Goal: Task Accomplishment & Management: Manage account settings

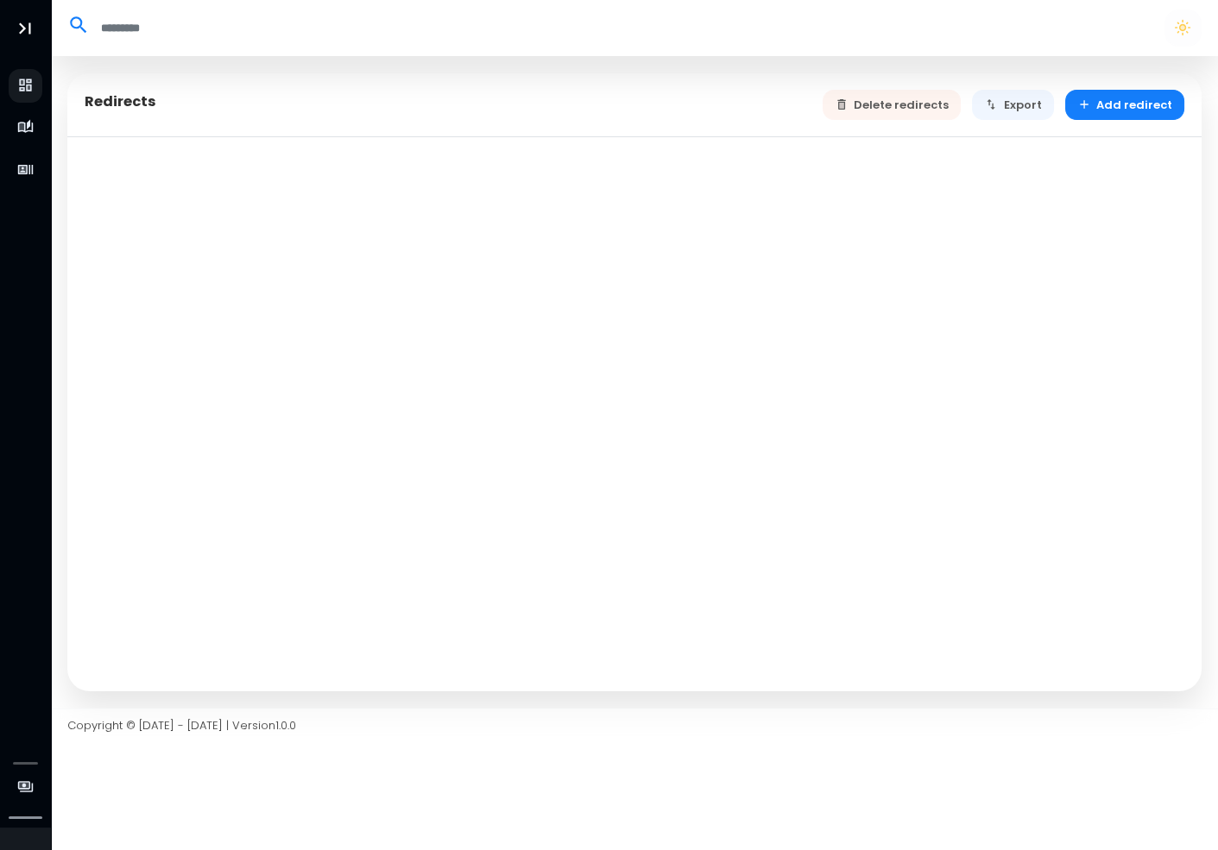
select select "**"
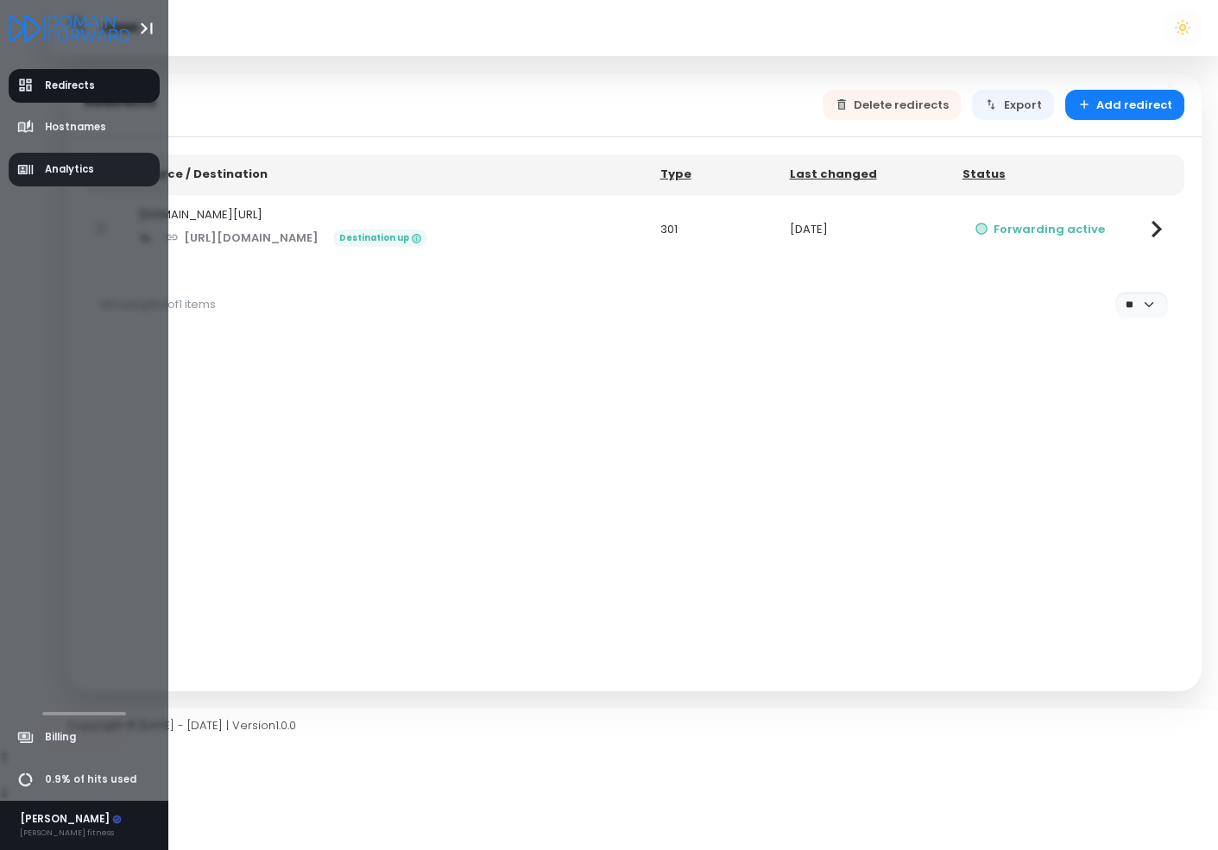
click at [45, 166] on span "Analytics" at bounding box center [69, 169] width 49 height 15
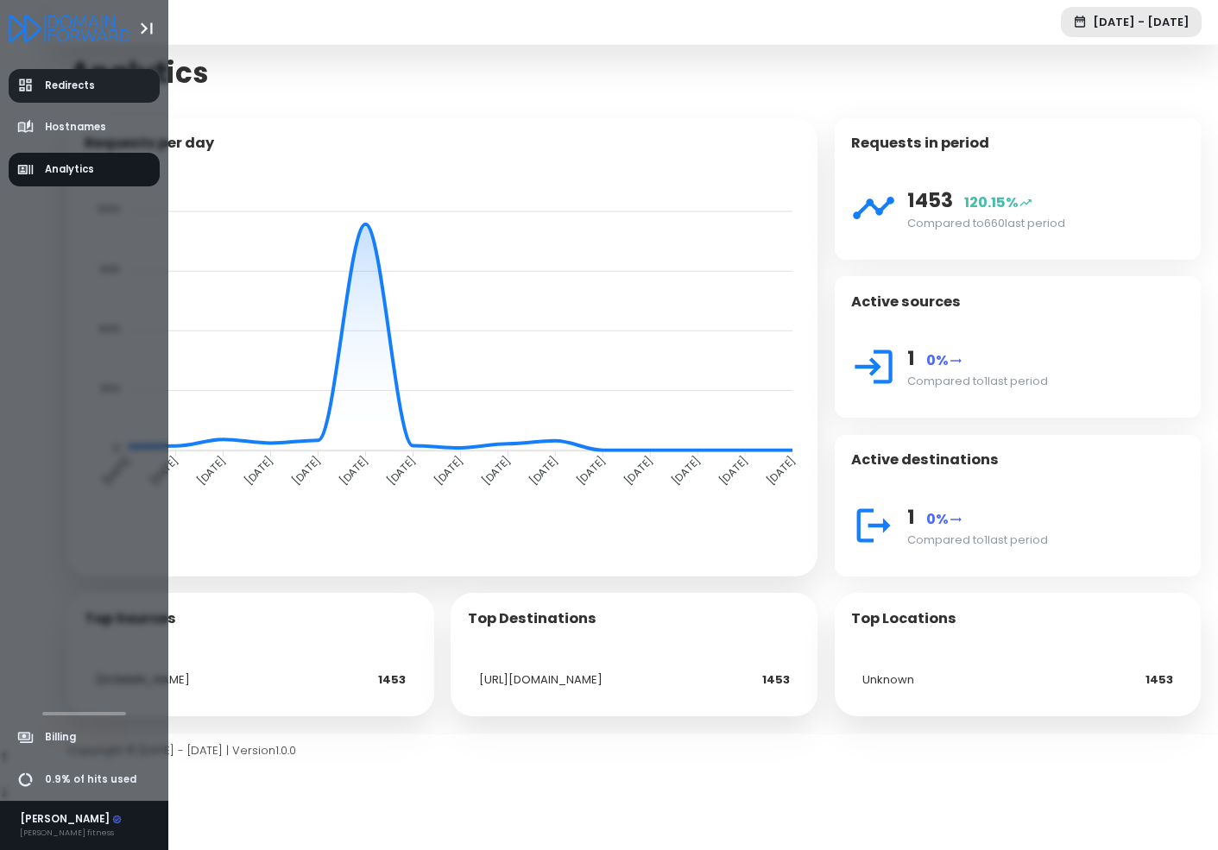
click at [9, 82] on link "Redirects" at bounding box center [85, 86] width 152 height 34
select select "**"
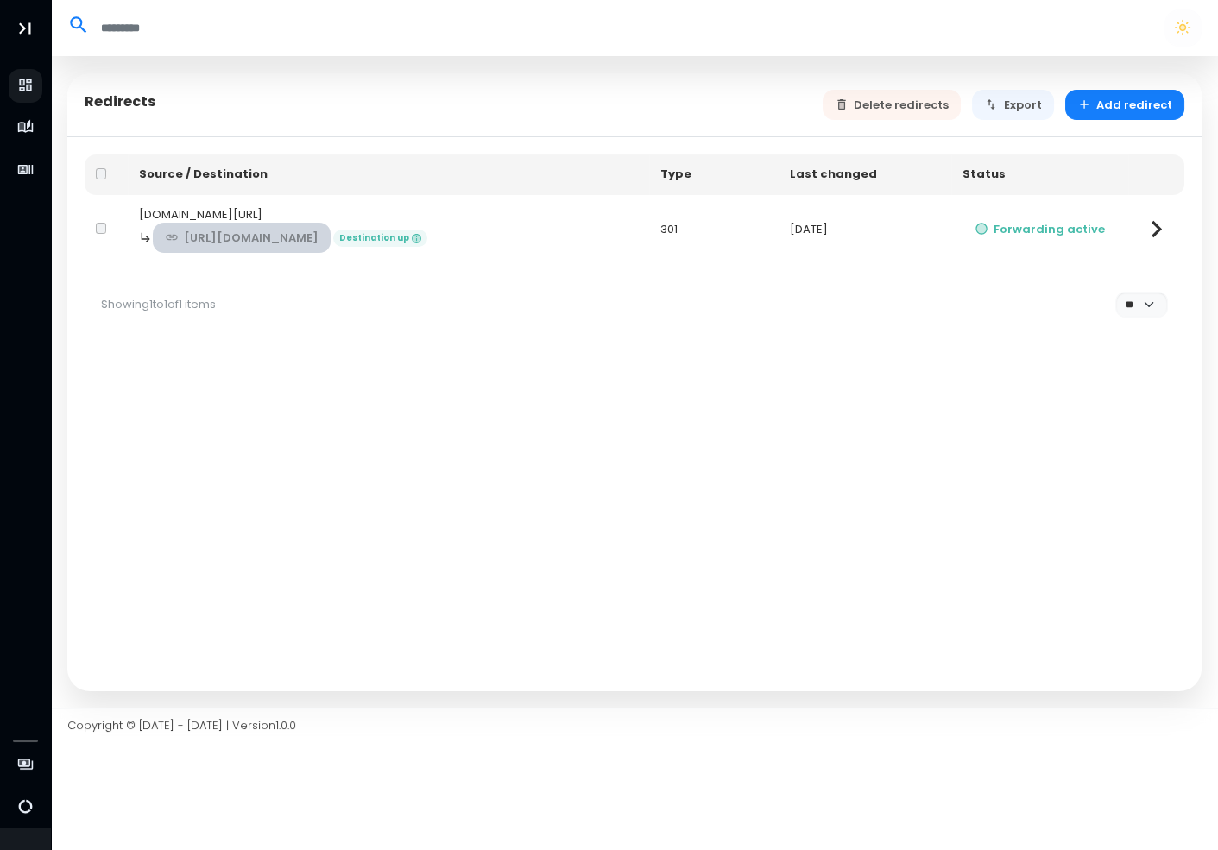
click at [331, 234] on link "[URL][DOMAIN_NAME]" at bounding box center [242, 238] width 179 height 30
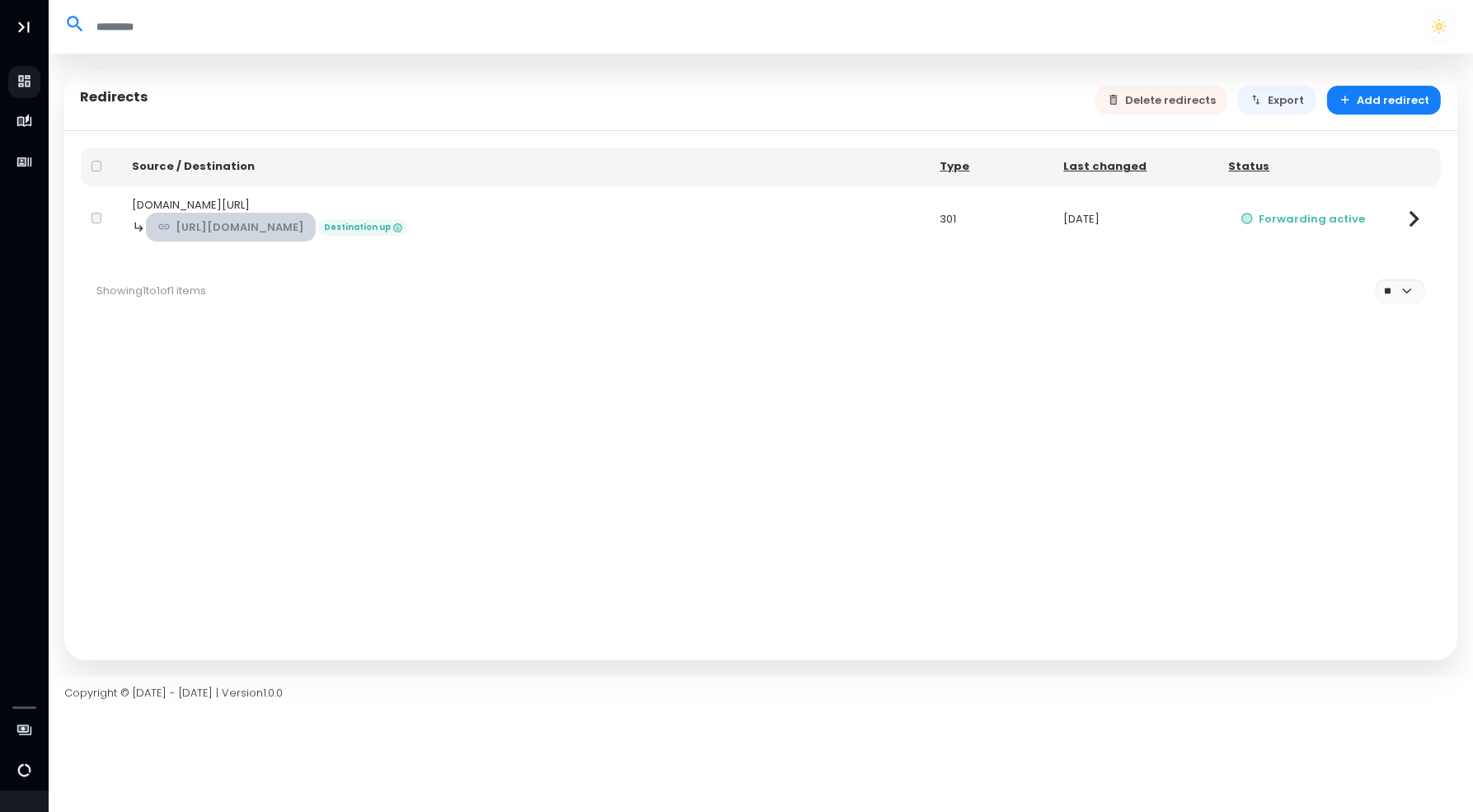
click at [238, 220] on link "[URL][DOMAIN_NAME]" at bounding box center [231, 227] width 171 height 29
click at [1163, 220] on button "Forwarding active" at bounding box center [1303, 219] width 148 height 29
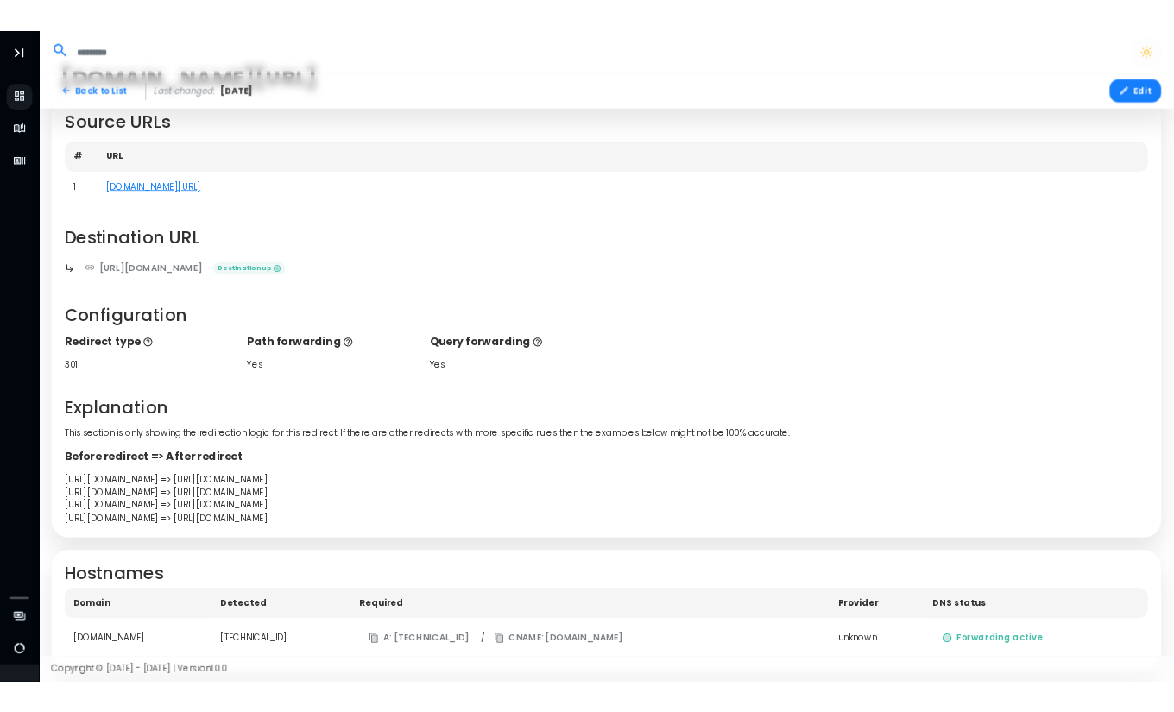
scroll to position [119, 0]
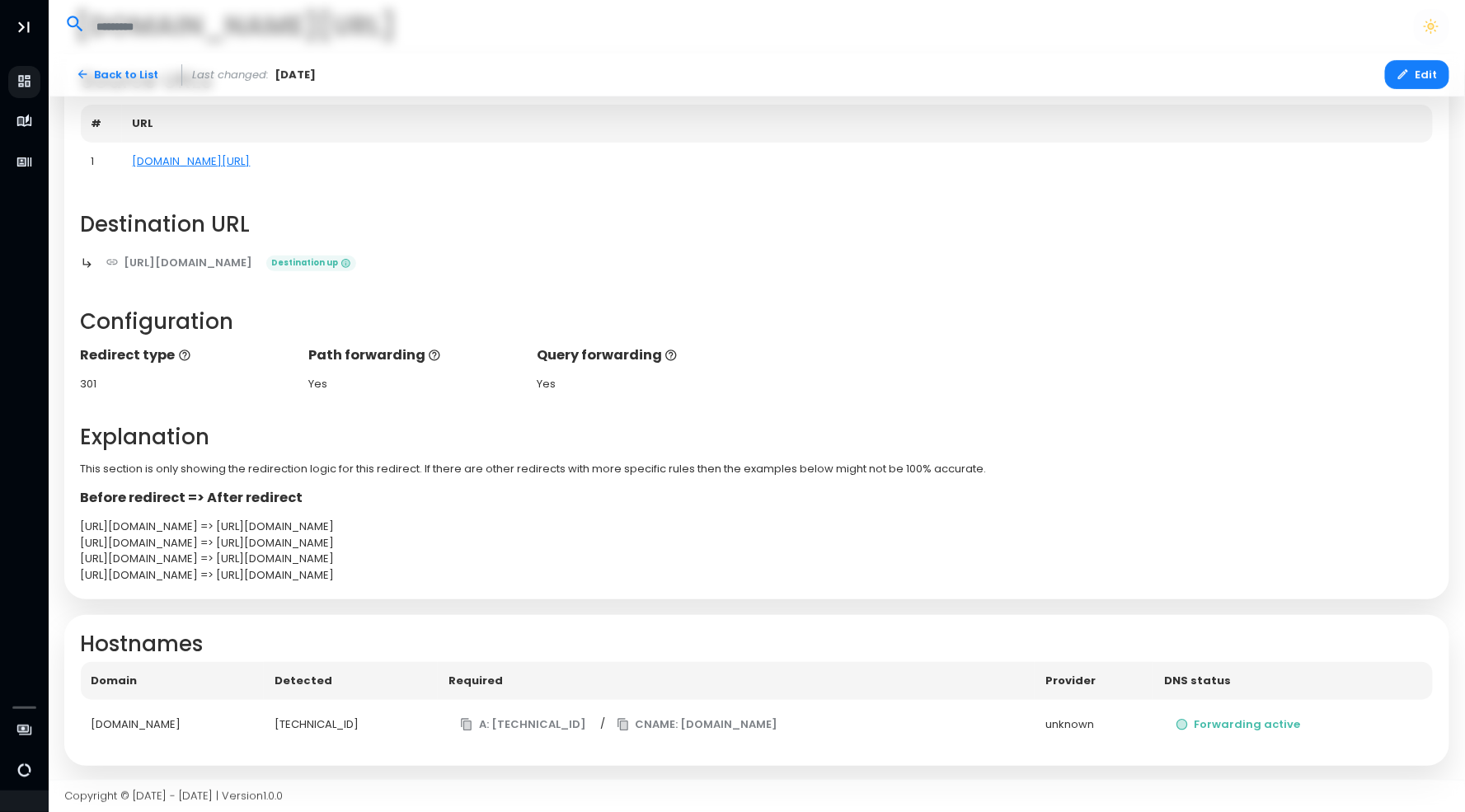
drag, startPoint x: 253, startPoint y: 526, endPoint x: 436, endPoint y: 520, distance: 183.1
click at [436, 520] on div "[URL][DOMAIN_NAME] => [URL][DOMAIN_NAME]" at bounding box center [758, 526] width 1353 height 16
copy div "[URL][DOMAIN_NAME]"
click at [189, 155] on link "[DOMAIN_NAME][URL]" at bounding box center [191, 160] width 118 height 15
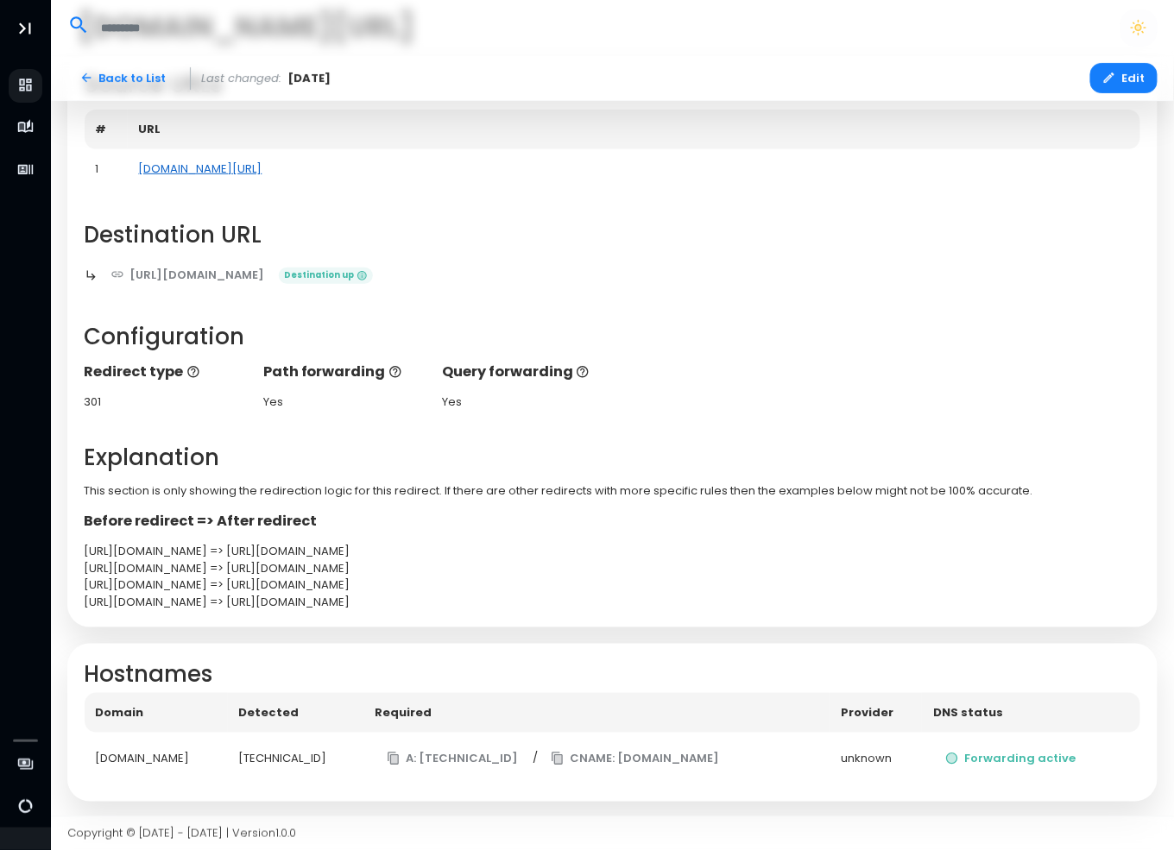
click at [213, 172] on link "[DOMAIN_NAME][URL]" at bounding box center [200, 168] width 123 height 16
click at [198, 167] on link "[DOMAIN_NAME][URL]" at bounding box center [200, 168] width 123 height 16
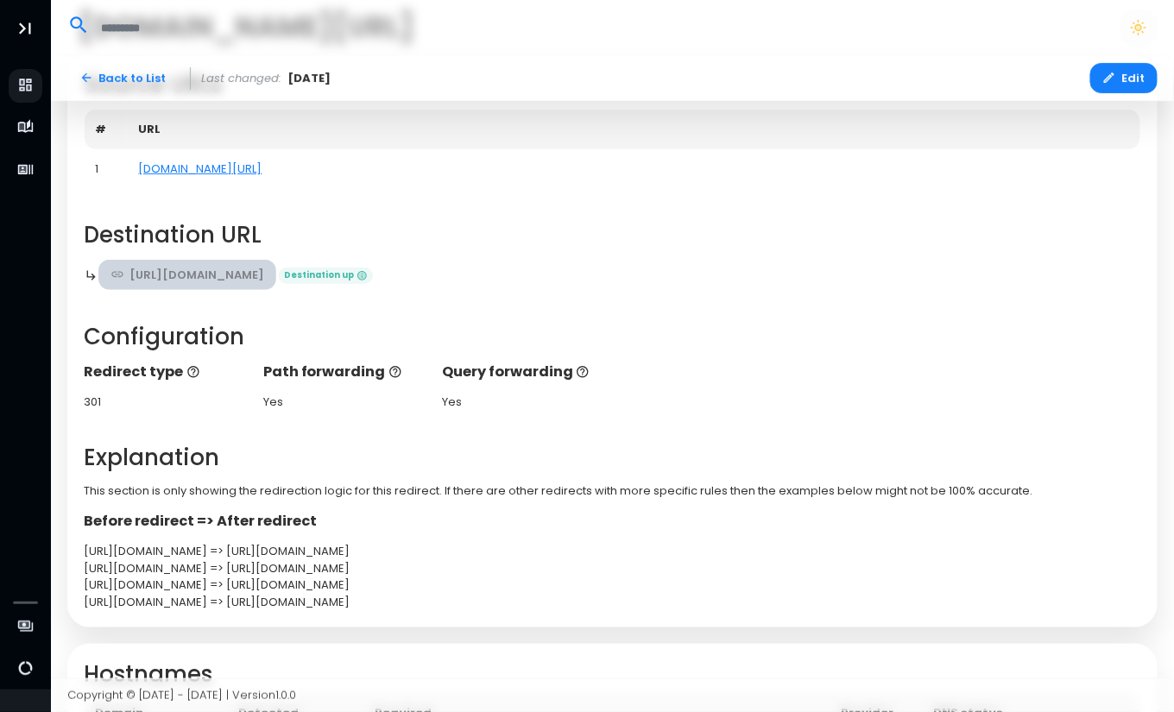
click at [167, 277] on link "[URL][DOMAIN_NAME]" at bounding box center [187, 275] width 179 height 30
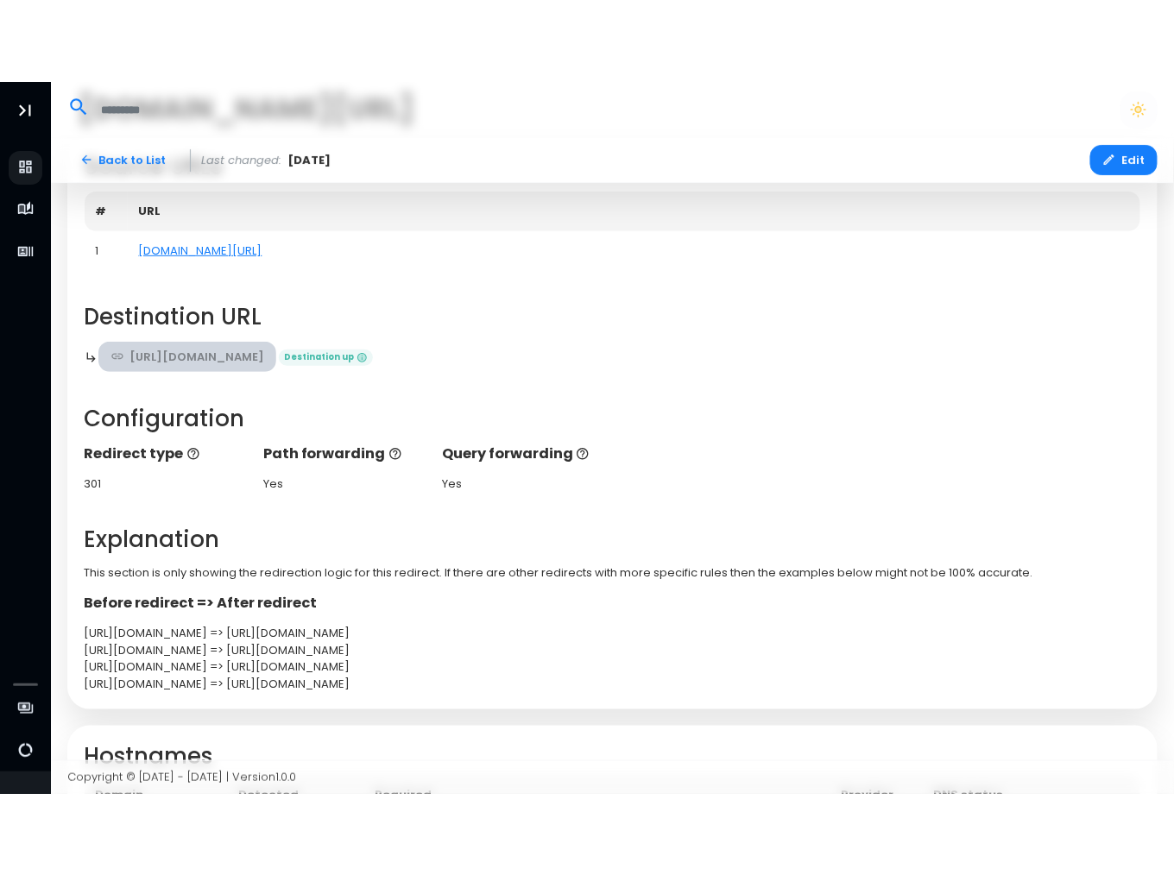
scroll to position [94, 0]
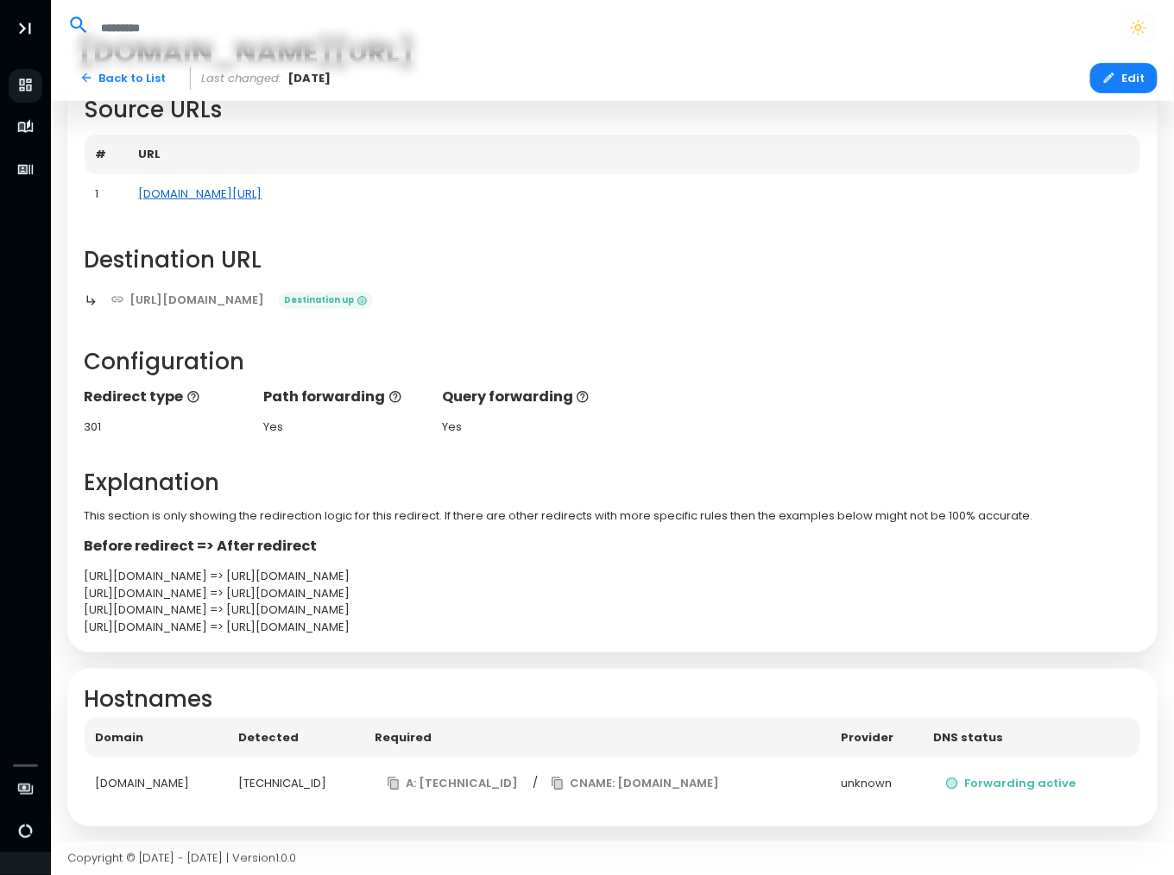
click at [230, 192] on link "[DOMAIN_NAME][URL]" at bounding box center [200, 194] width 123 height 16
click at [134, 87] on link "Back to List" at bounding box center [122, 78] width 111 height 30
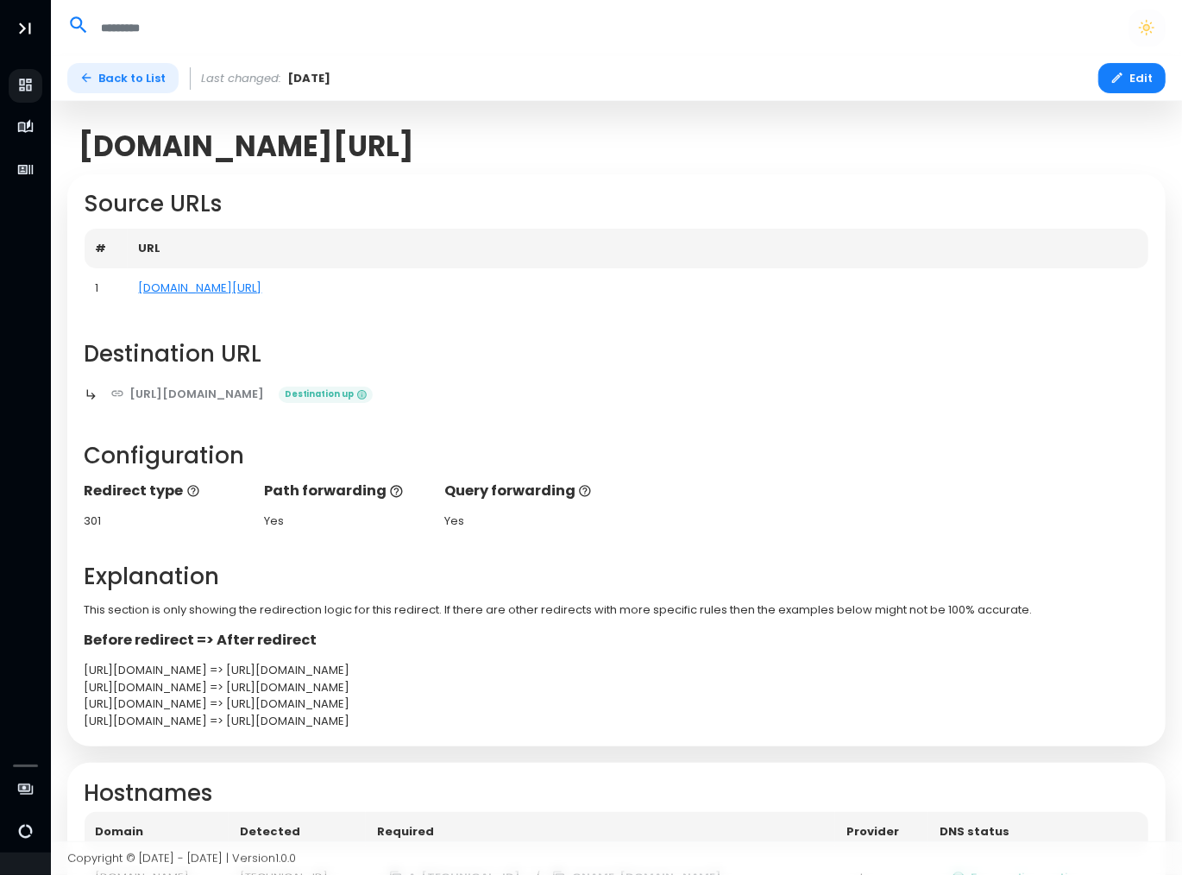
select select "**"
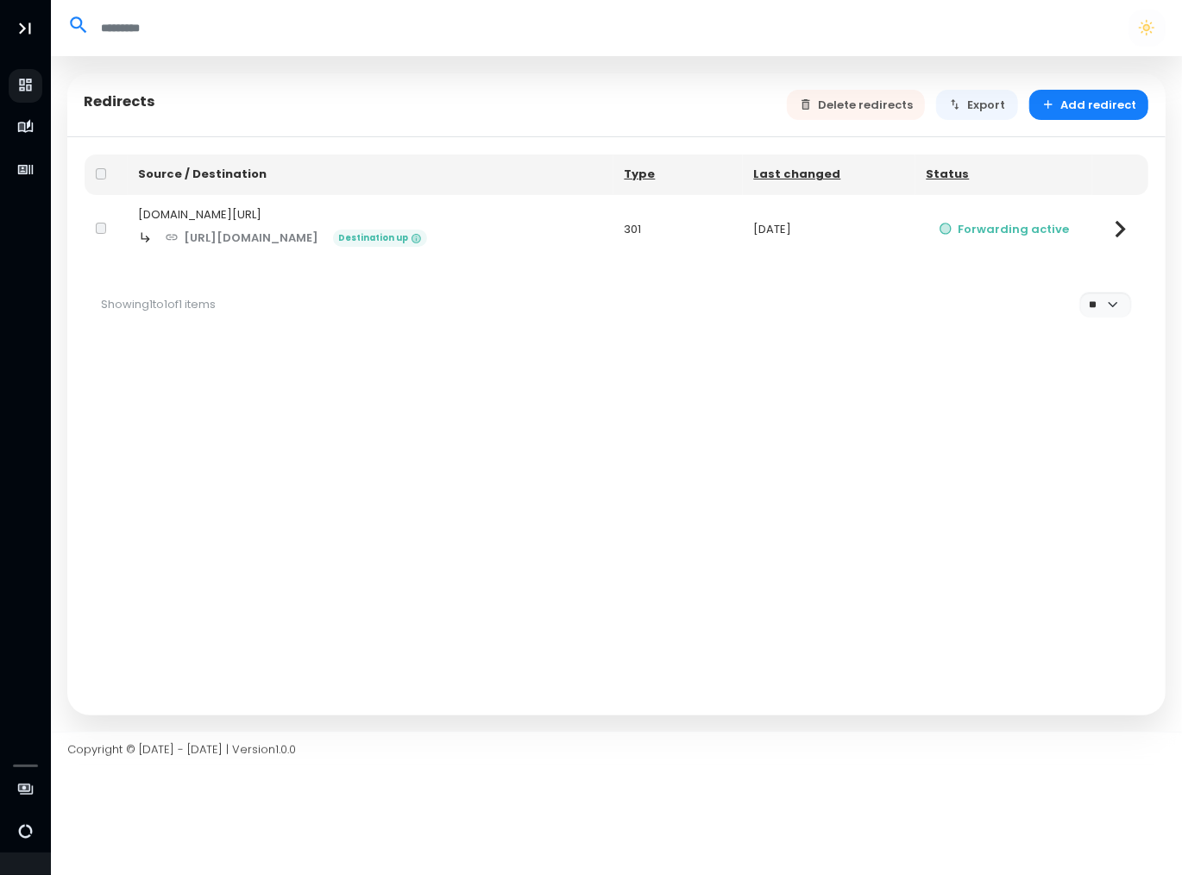
click at [198, 209] on div "[DOMAIN_NAME][URL]" at bounding box center [370, 214] width 463 height 17
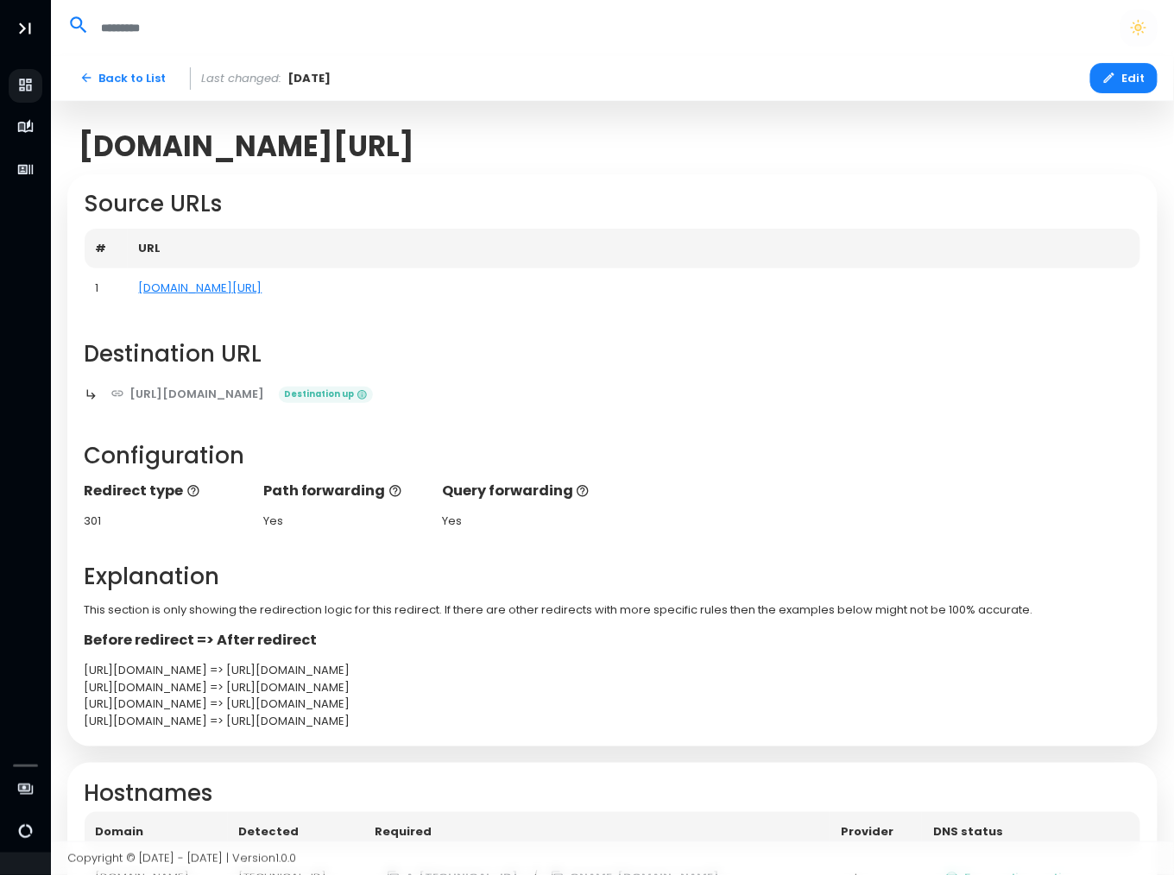
drag, startPoint x: 273, startPoint y: 293, endPoint x: 135, endPoint y: 293, distance: 138.1
click at [135, 293] on td "[DOMAIN_NAME][URL]" at bounding box center [634, 288] width 1013 height 40
click at [180, 295] on link "[DOMAIN_NAME][URL]" at bounding box center [200, 288] width 123 height 16
click at [169, 393] on link "[URL][DOMAIN_NAME]" at bounding box center [187, 394] width 179 height 30
click at [227, 288] on link "[DOMAIN_NAME][URL]" at bounding box center [200, 288] width 123 height 16
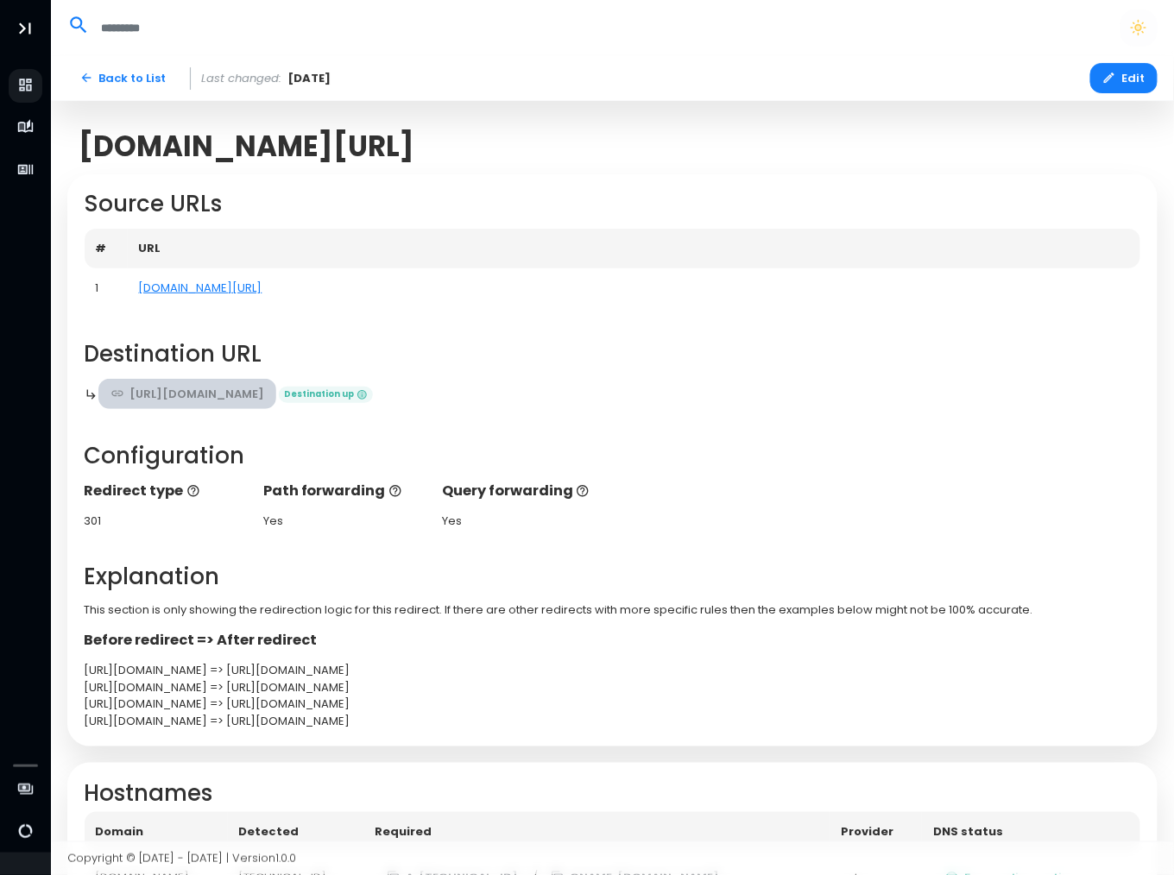
click at [277, 389] on link "[URL][DOMAIN_NAME]" at bounding box center [187, 394] width 179 height 30
